Goal: Find specific page/section: Find specific page/section

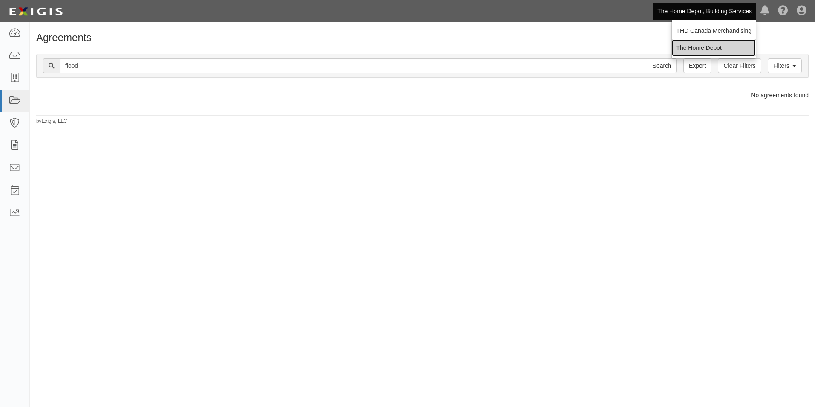
click at [694, 46] on link "The Home Depot" at bounding box center [714, 47] width 84 height 17
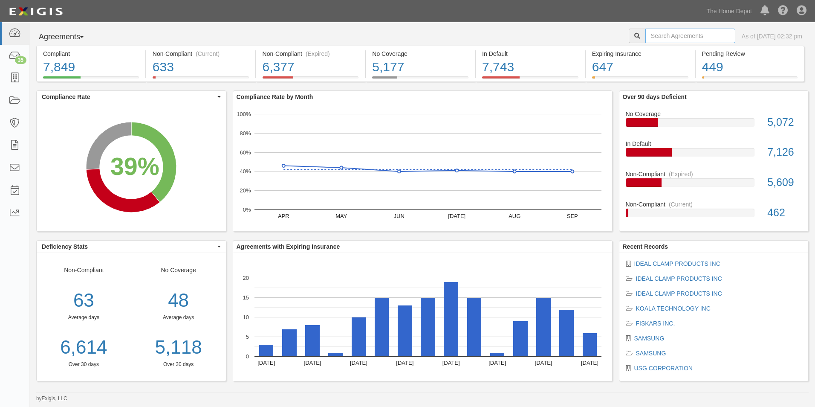
click at [653, 35] on input "text" at bounding box center [690, 36] width 90 height 14
paste input "12627"
type input "12627"
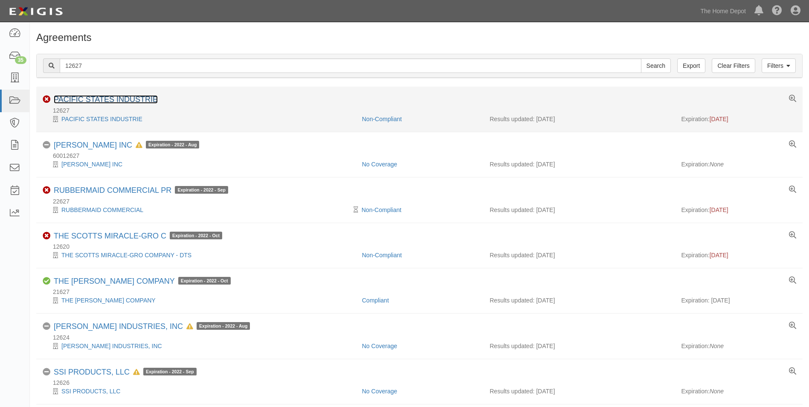
click at [66, 101] on link "PACIFIC STATES INDUSTRIE" at bounding box center [106, 99] width 104 height 9
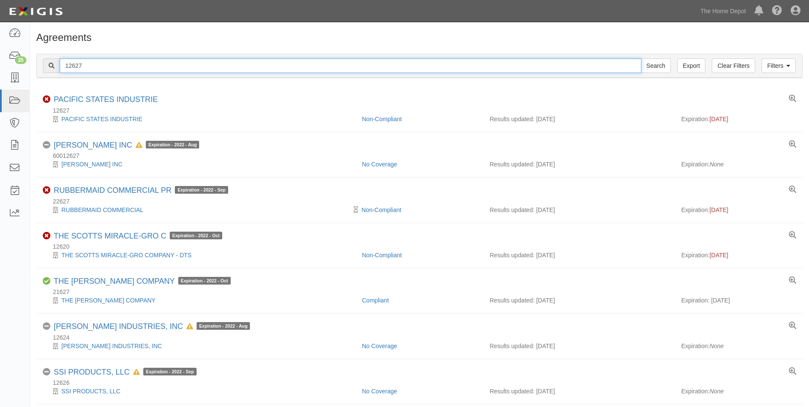
click at [99, 64] on input "12627" at bounding box center [350, 65] width 581 height 14
type input "r"
type input "Redwood"
click at [641, 58] on input "Search" at bounding box center [656, 65] width 30 height 14
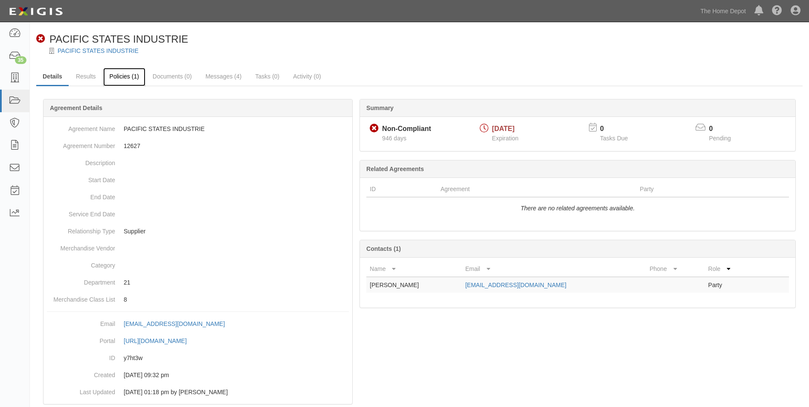
click at [133, 77] on link "Policies (1)" at bounding box center [124, 77] width 42 height 18
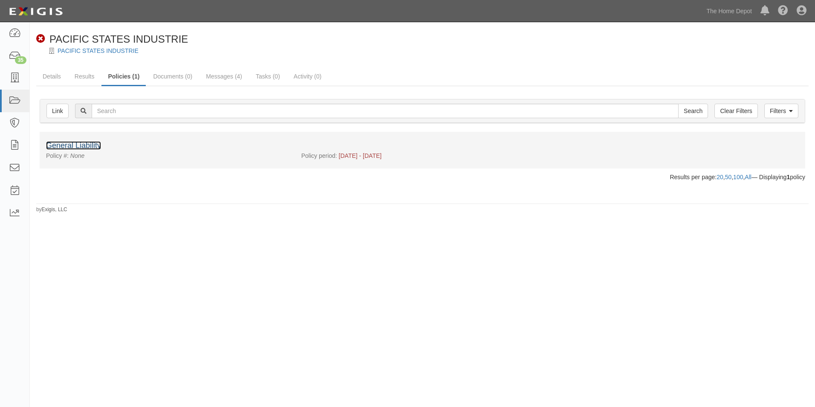
click at [98, 144] on link "General Liability" at bounding box center [73, 145] width 55 height 9
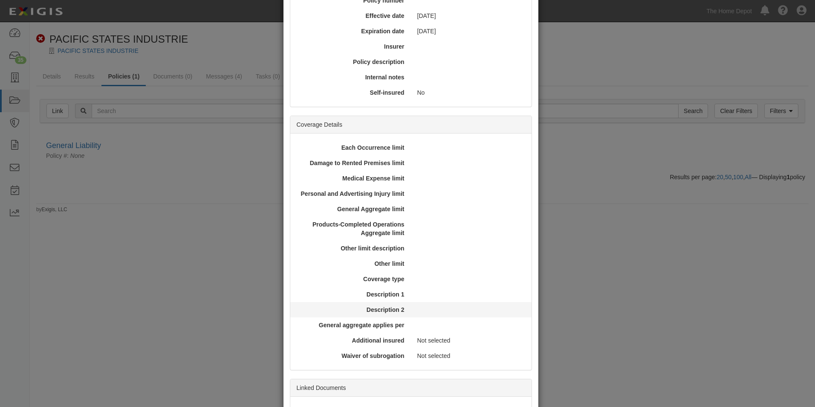
scroll to position [160, 0]
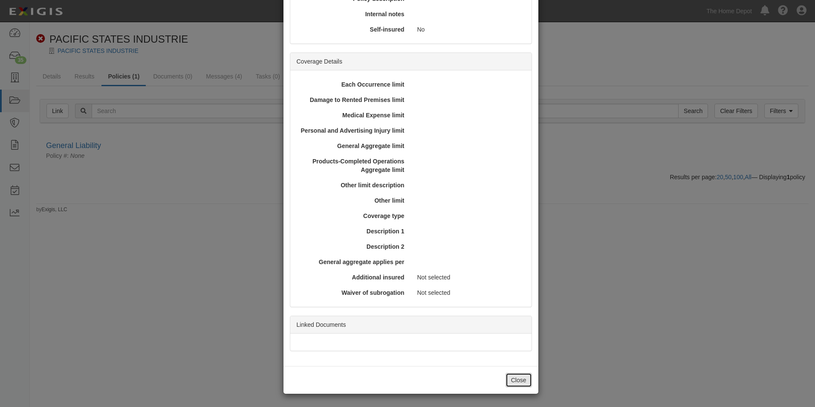
click at [505, 381] on button "Close" at bounding box center [518, 380] width 26 height 14
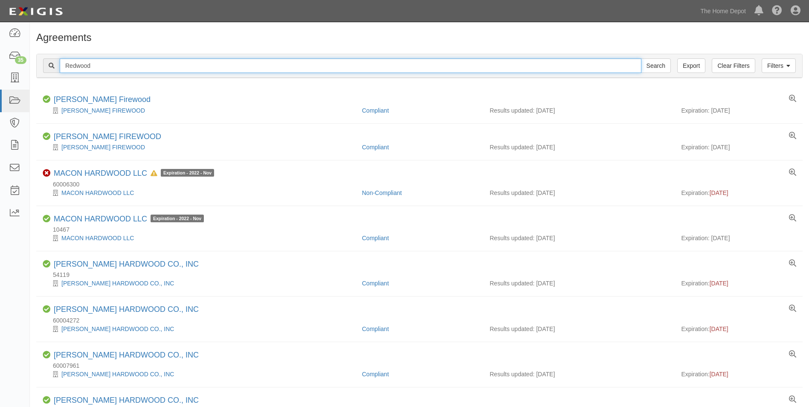
click at [106, 65] on input "Redwood" at bounding box center [350, 65] width 581 height 14
type input "Redwood Empire"
click at [641, 58] on input "Search" at bounding box center [656, 65] width 30 height 14
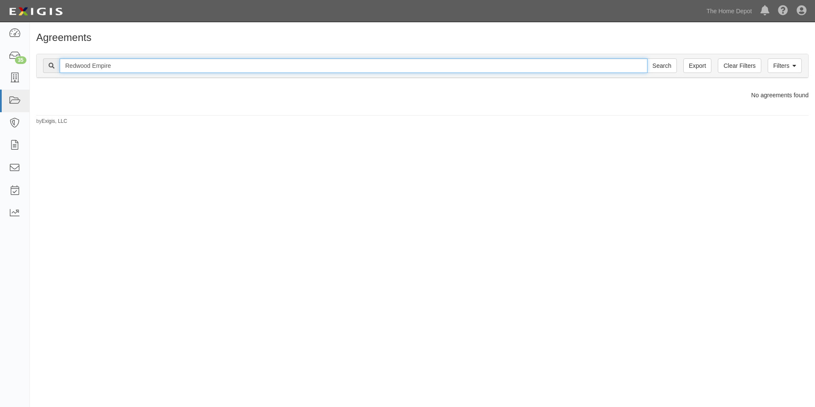
click at [162, 64] on input "Redwood Empire" at bounding box center [354, 65] width 588 height 14
paste input "60003741"
type input "60003741"
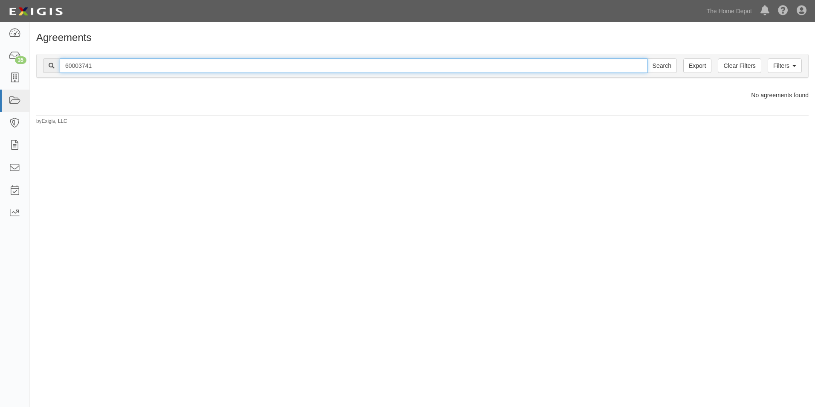
click at [647, 58] on input "Search" at bounding box center [662, 65] width 30 height 14
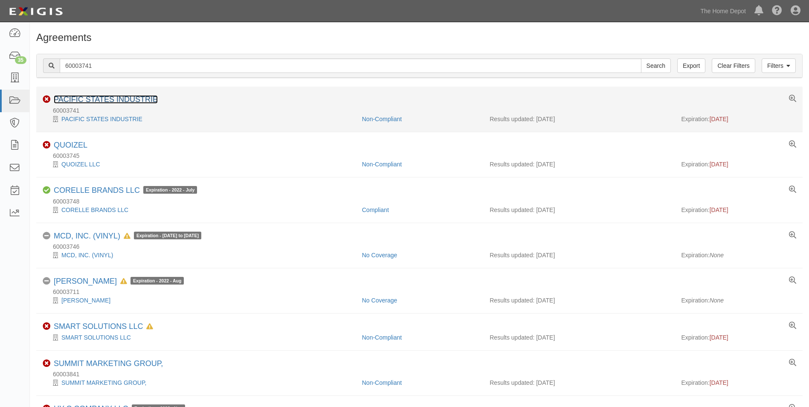
click at [127, 98] on link "PACIFIC STATES INDUSTRIE" at bounding box center [106, 99] width 104 height 9
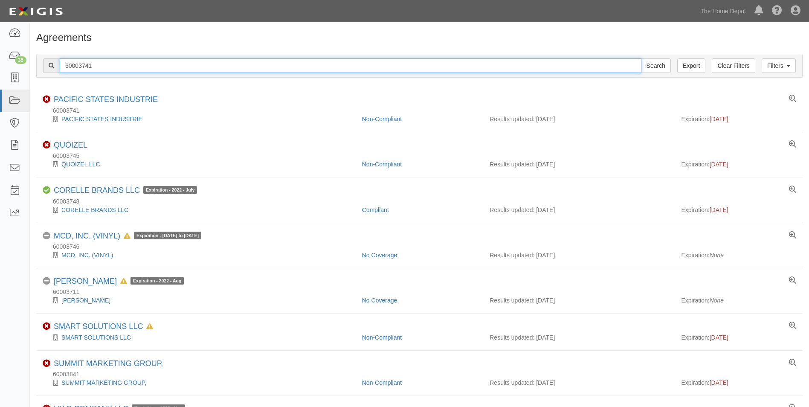
click at [102, 65] on input "60003741" at bounding box center [350, 65] width 581 height 14
paste input "10509"
type input "610509"
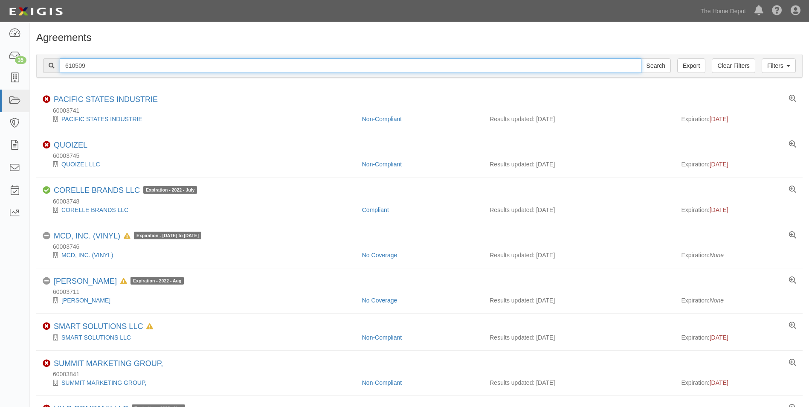
click at [641, 58] on input "Search" at bounding box center [656, 65] width 30 height 14
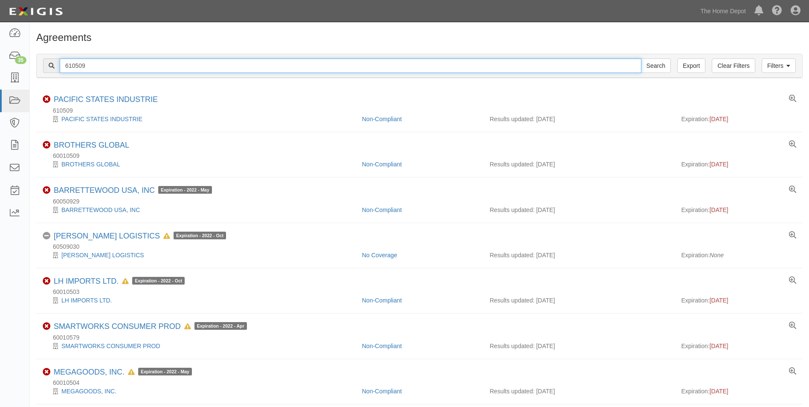
click at [166, 67] on input "610509" at bounding box center [350, 65] width 581 height 14
type input "Pacific States"
click at [641, 58] on input "Search" at bounding box center [656, 65] width 30 height 14
